Goal: Task Accomplishment & Management: Use online tool/utility

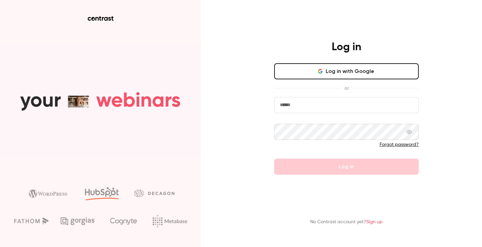
click at [295, 100] on input "email" at bounding box center [346, 105] width 145 height 16
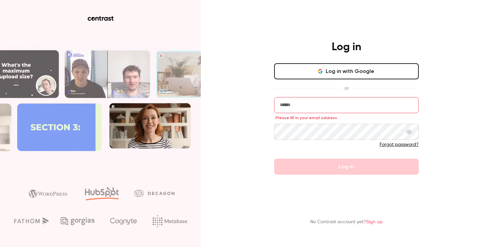
type input "**********"
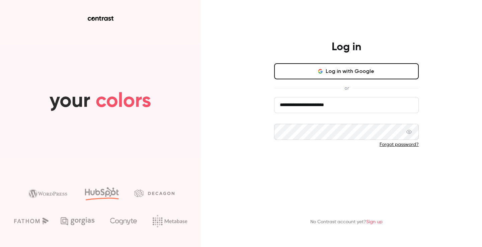
click at [311, 171] on button "Log in" at bounding box center [346, 167] width 145 height 16
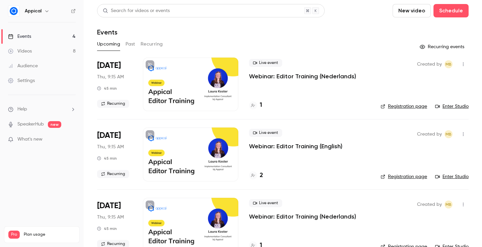
click at [427, 14] on button "New video" at bounding box center [412, 10] width 38 height 13
click at [444, 15] on div at bounding box center [241, 123] width 482 height 247
click at [444, 13] on button "Schedule" at bounding box center [451, 10] width 35 height 13
click at [419, 27] on div "One time event" at bounding box center [437, 29] width 51 height 7
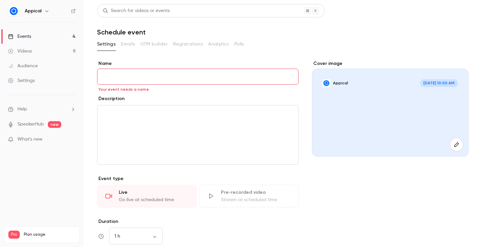
click at [49, 54] on link "Videos 8" at bounding box center [42, 51] width 84 height 15
